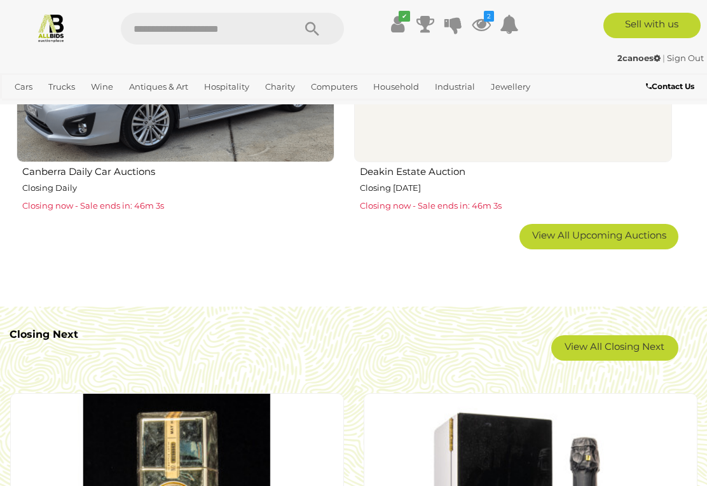
scroll to position [2130, 0]
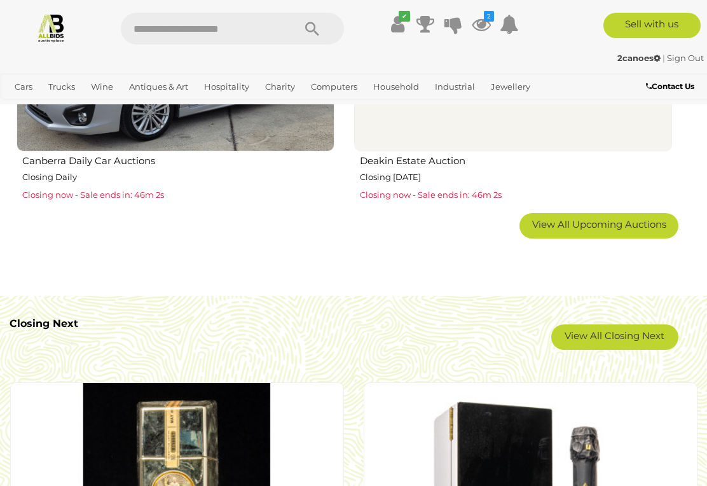
click at [595, 224] on span "View All Upcoming Auctions" at bounding box center [599, 224] width 134 height 12
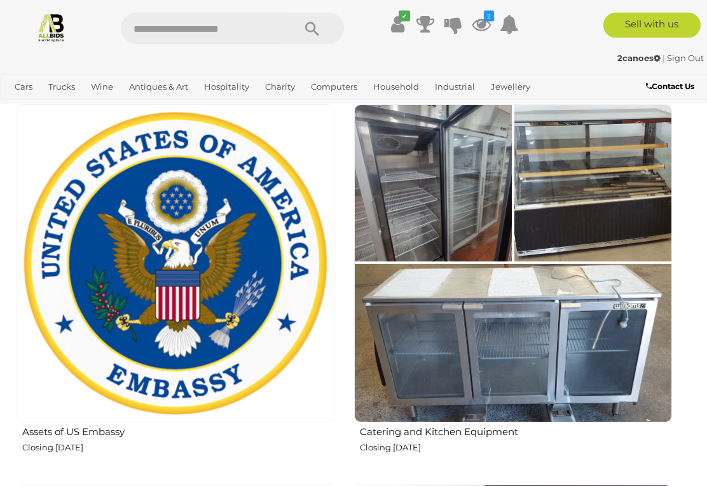
scroll to position [3378, 0]
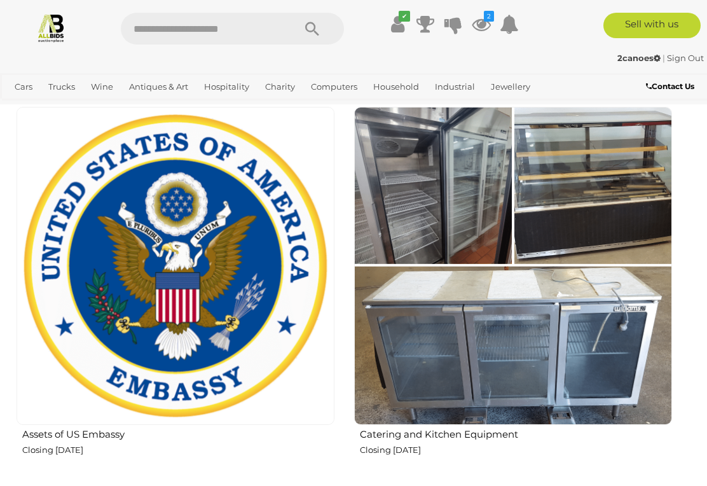
click at [169, 323] on img at bounding box center [176, 266] width 318 height 318
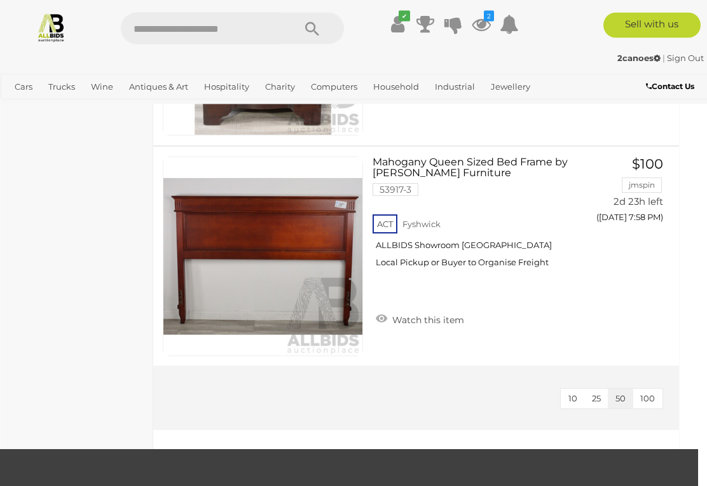
scroll to position [5070, 9]
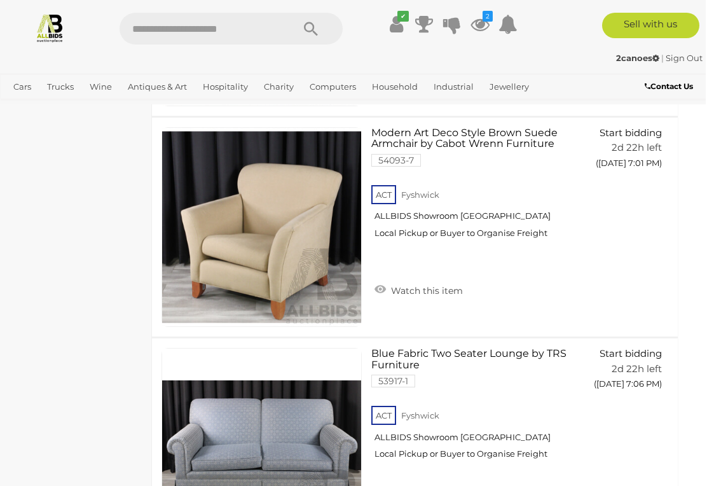
scroll to position [1967, 9]
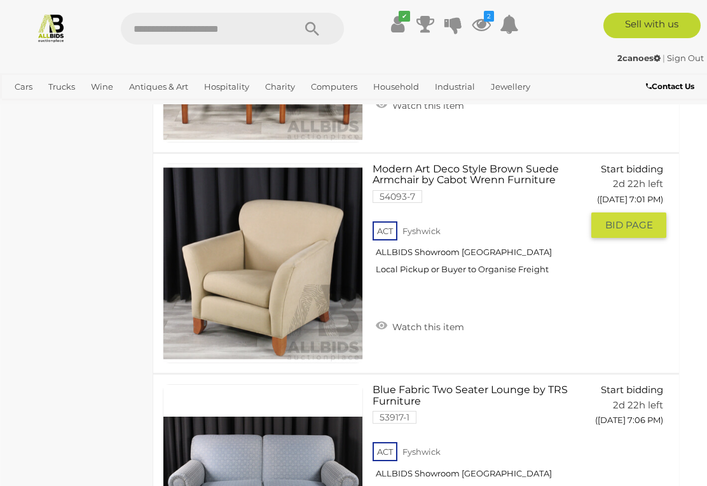
click at [282, 297] on img at bounding box center [262, 263] width 199 height 199
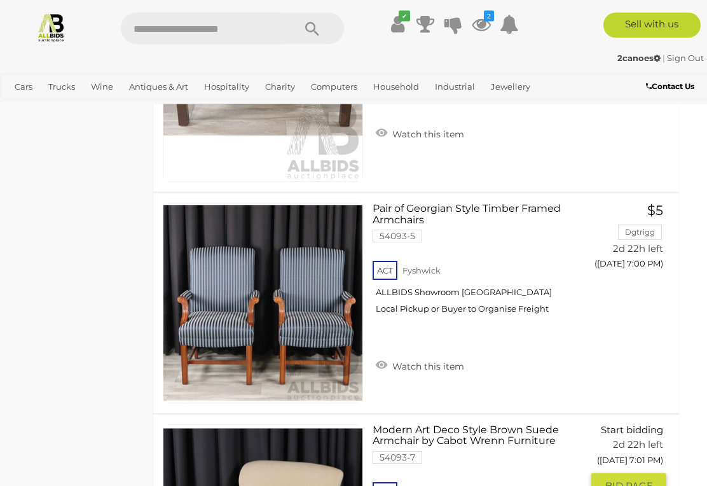
scroll to position [1706, 9]
click at [268, 310] on img at bounding box center [262, 303] width 199 height 199
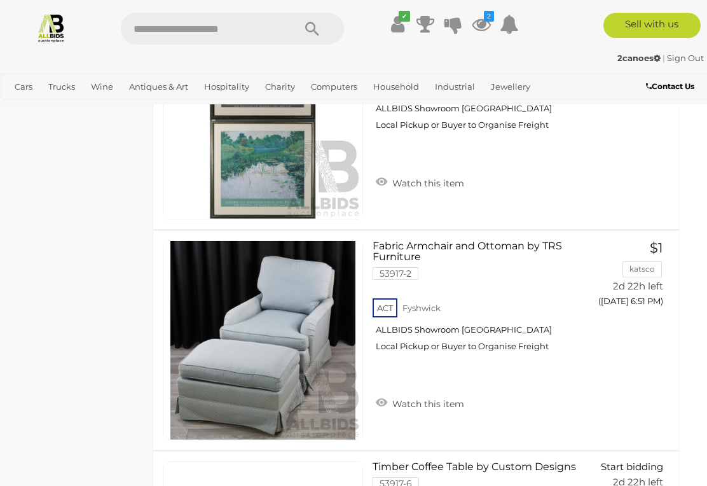
scroll to position [1219, 9]
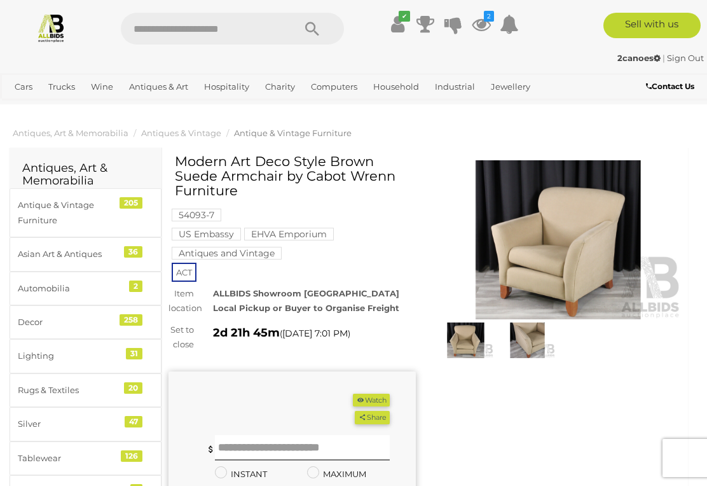
click at [463, 352] on img at bounding box center [465, 340] width 55 height 36
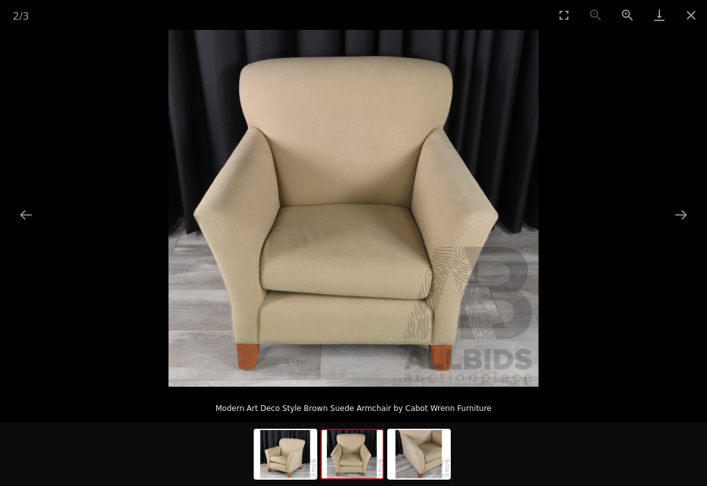
click at [690, 220] on button "Next slide" at bounding box center [681, 214] width 27 height 25
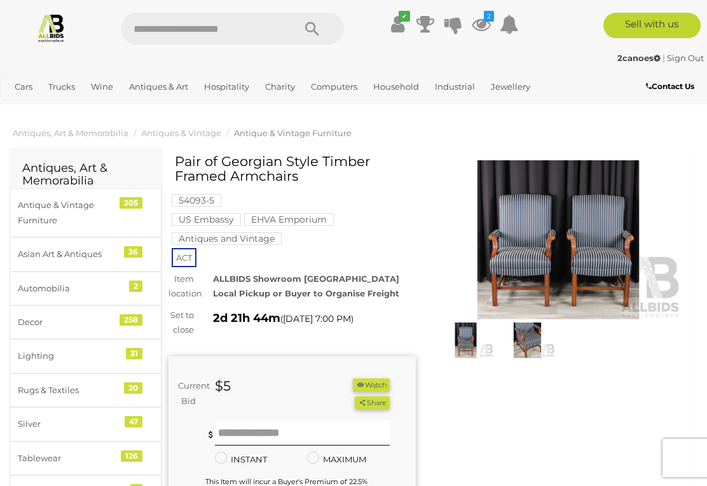
click at [465, 338] on img at bounding box center [465, 340] width 55 height 36
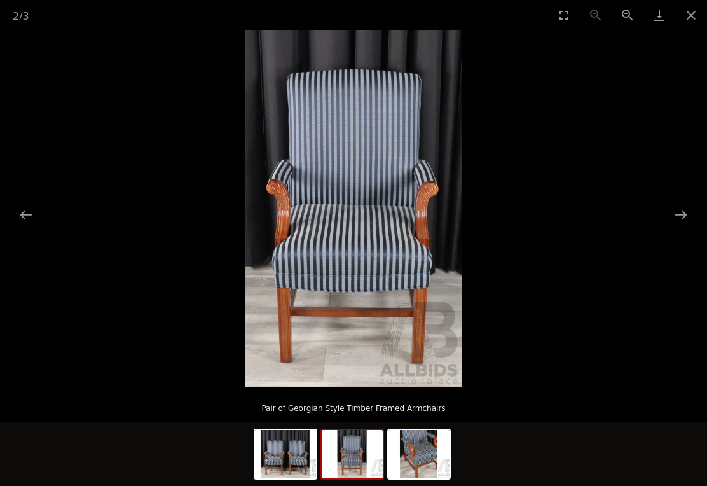
click at [31, 213] on button "Previous slide" at bounding box center [26, 214] width 27 height 25
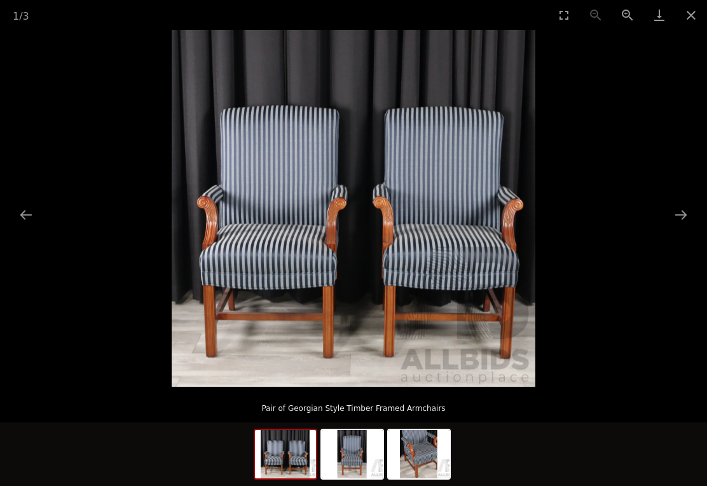
click at [24, 217] on button "Previous slide" at bounding box center [26, 214] width 27 height 25
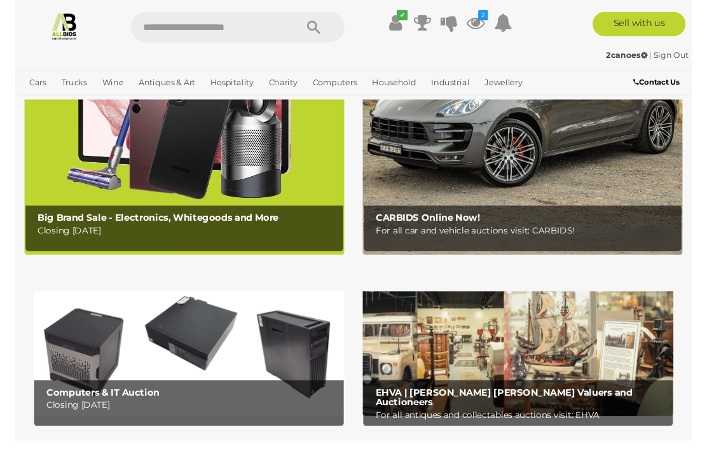
scroll to position [166, 0]
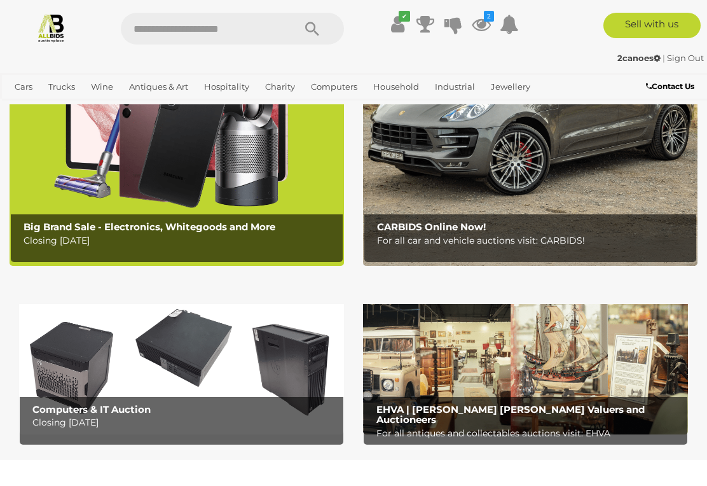
click at [523, 387] on img at bounding box center [525, 362] width 325 height 143
